Goal: Navigation & Orientation: Understand site structure

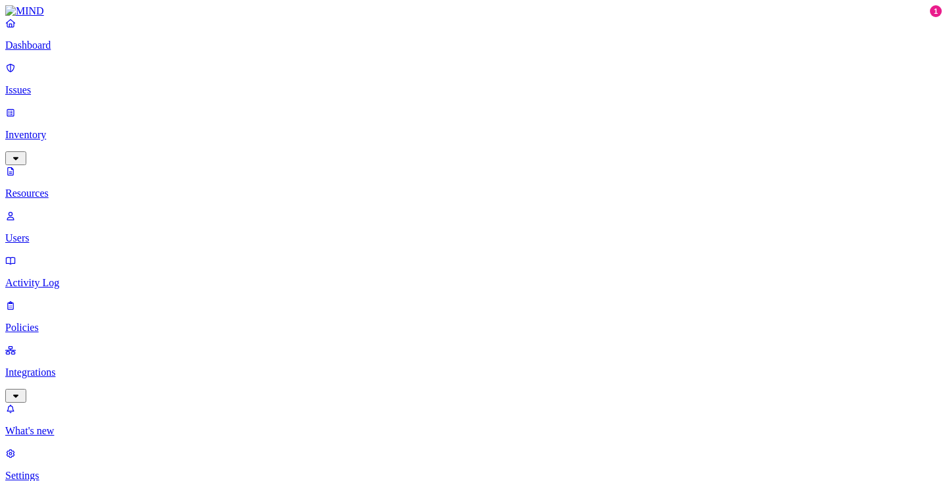
click at [76, 187] on p "Resources" at bounding box center [473, 193] width 937 height 12
click at [64, 51] on link "Dashboard" at bounding box center [473, 34] width 937 height 34
